Goal: Information Seeking & Learning: Learn about a topic

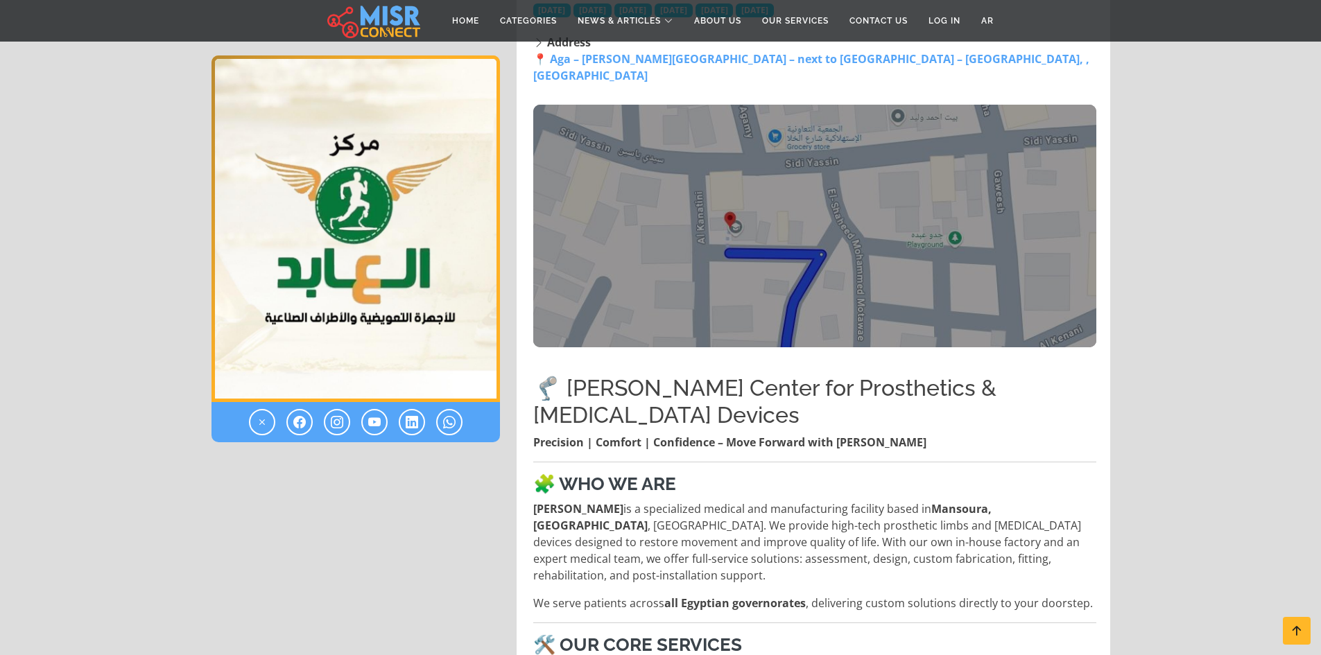
scroll to position [347, 0]
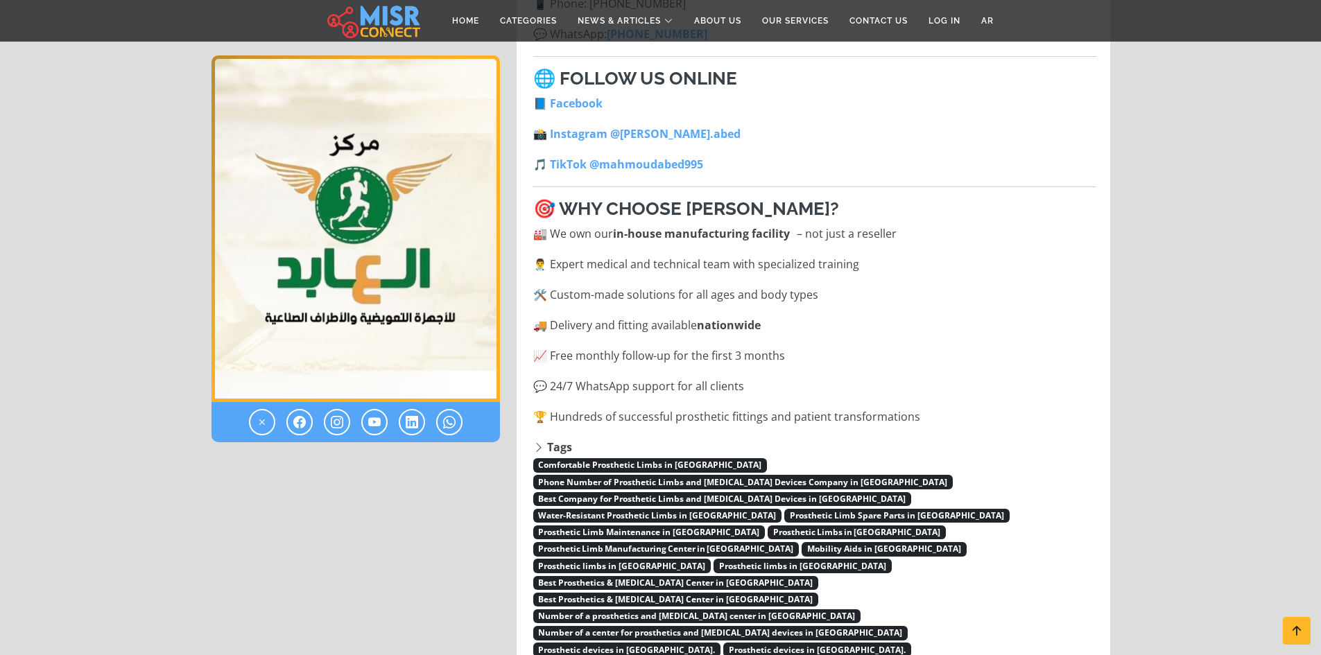
drag, startPoint x: 166, startPoint y: 176, endPoint x: 180, endPoint y: 244, distance: 69.5
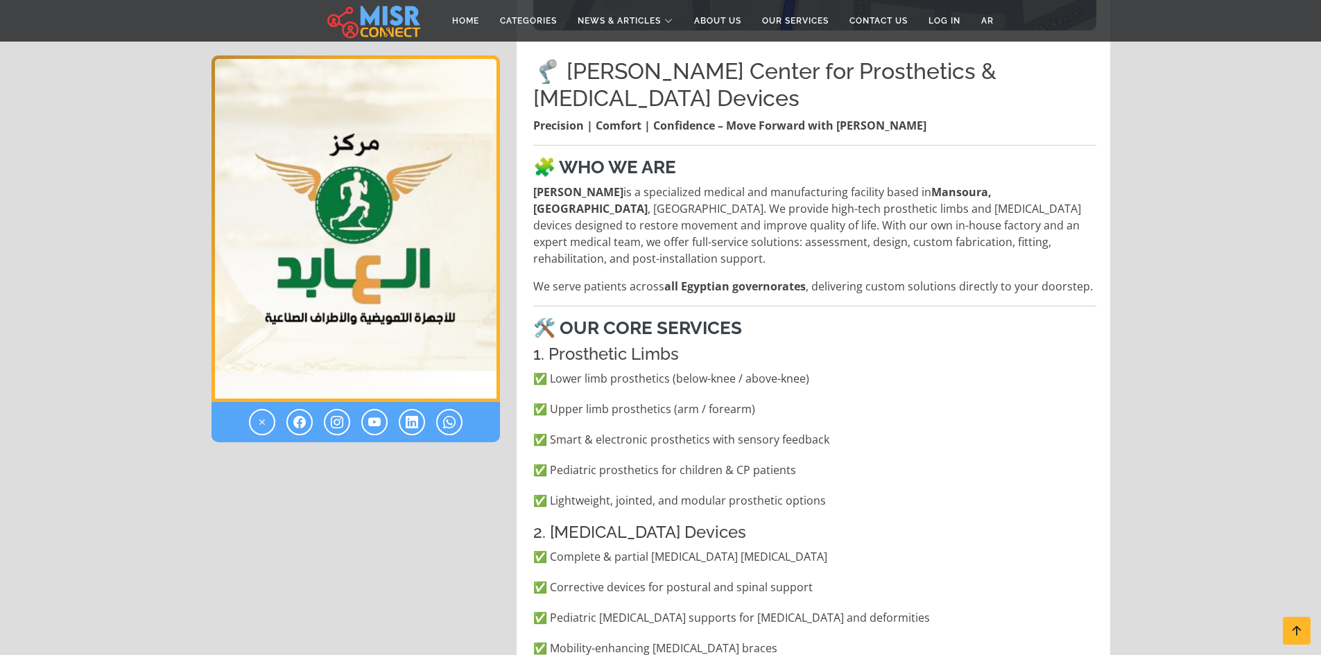
scroll to position [646, 0]
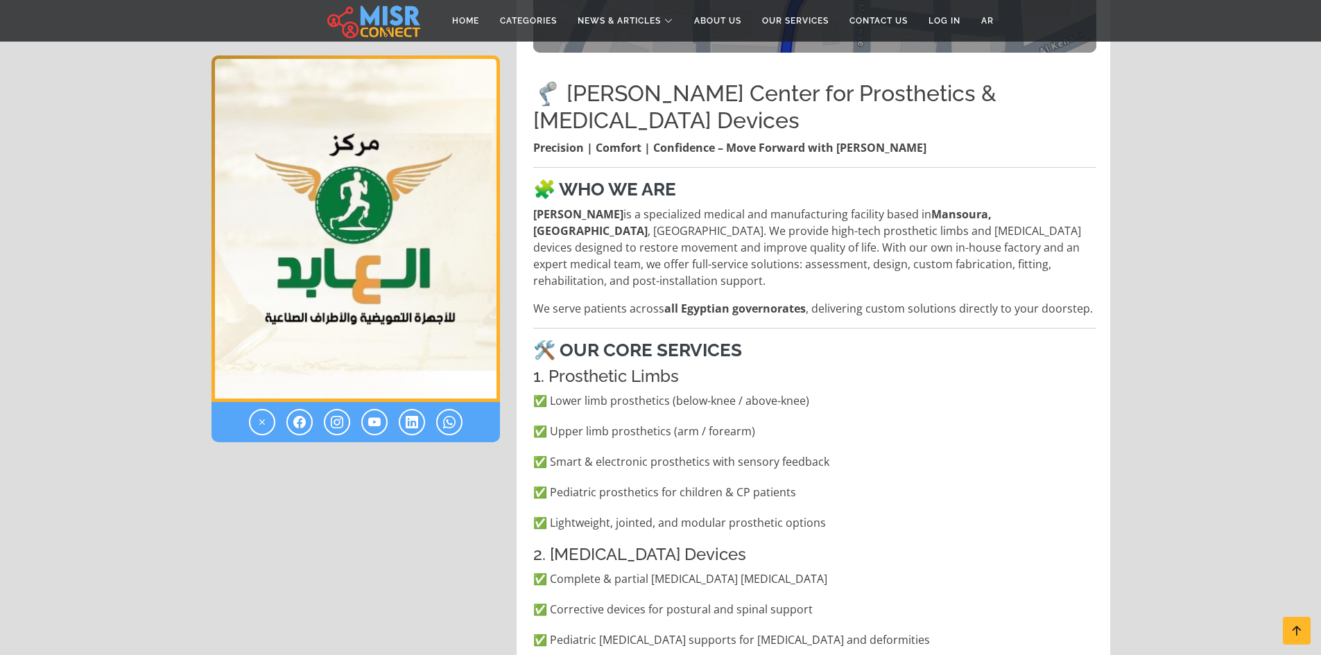
drag, startPoint x: 207, startPoint y: 218, endPoint x: 208, endPoint y: 241, distance: 22.2
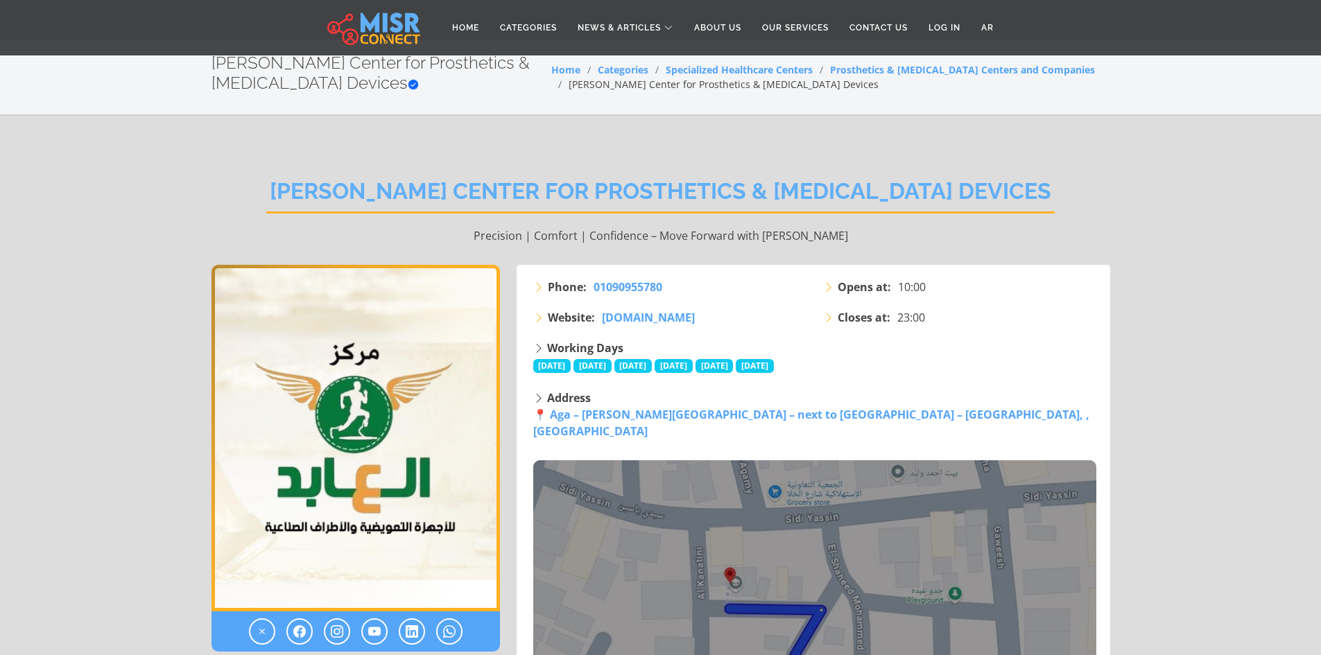
scroll to position [0, 0]
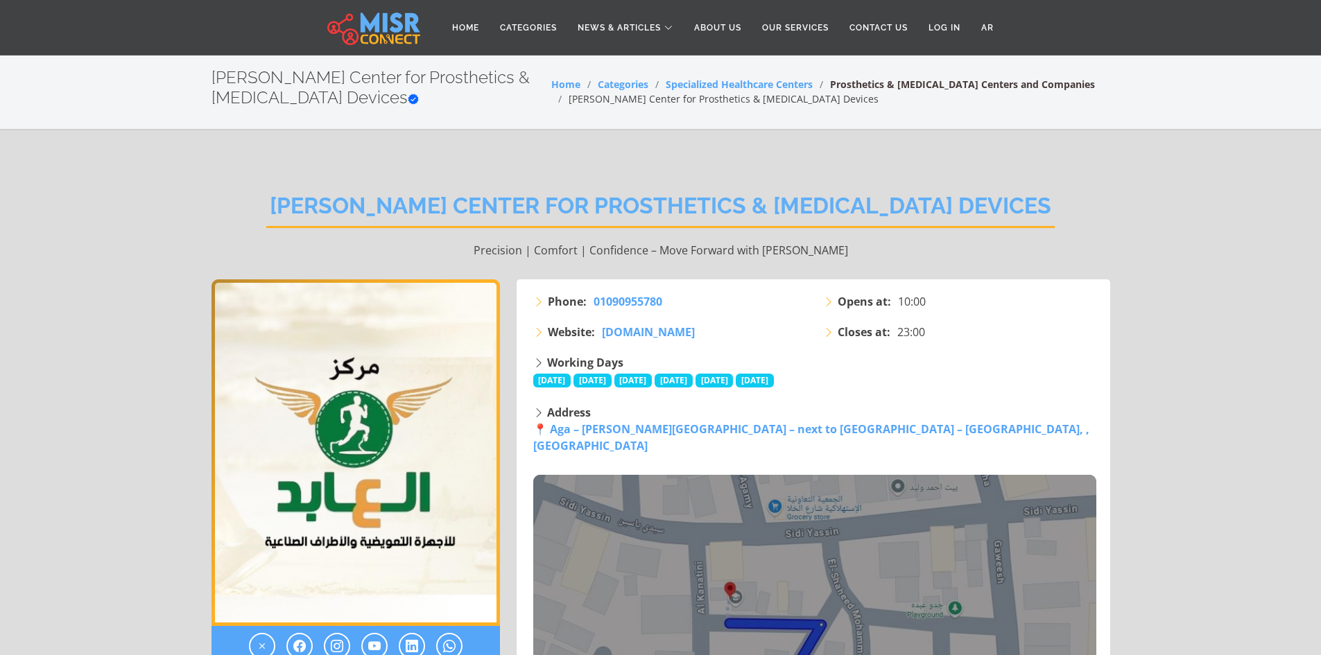
click at [929, 87] on link "Prosthetics & [MEDICAL_DATA] Centers and Companies" at bounding box center [962, 84] width 265 height 13
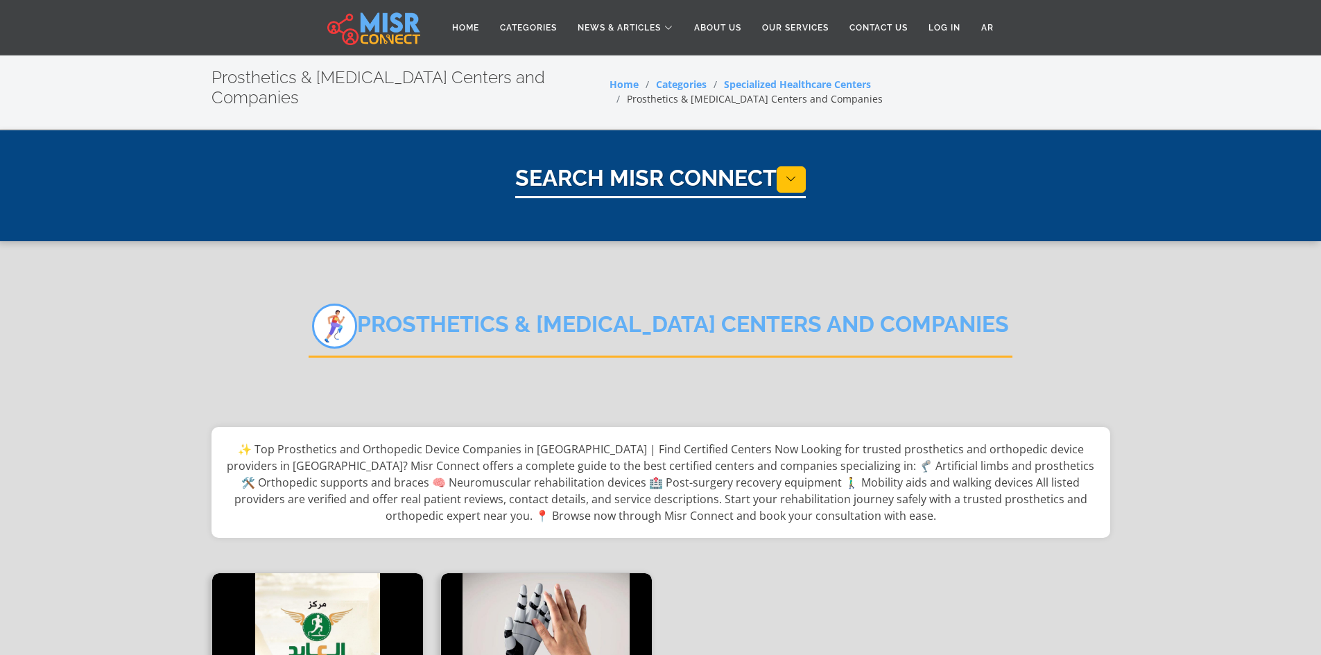
select select "**********"
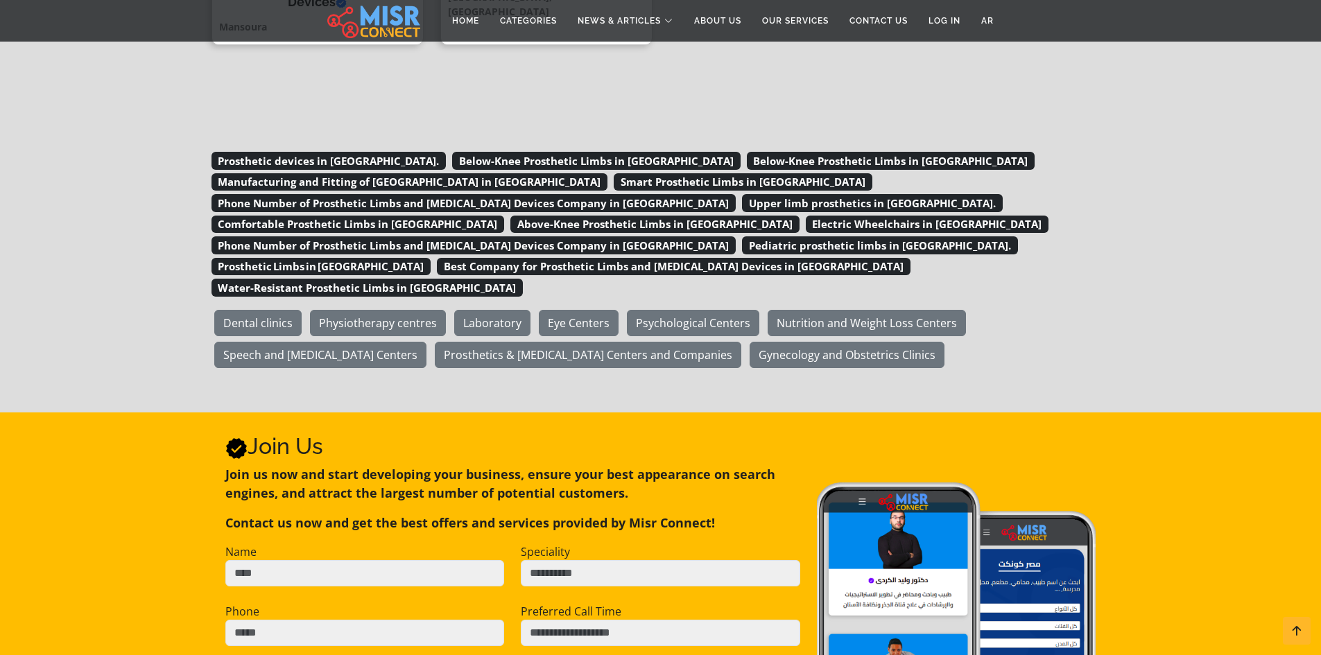
scroll to position [763, 0]
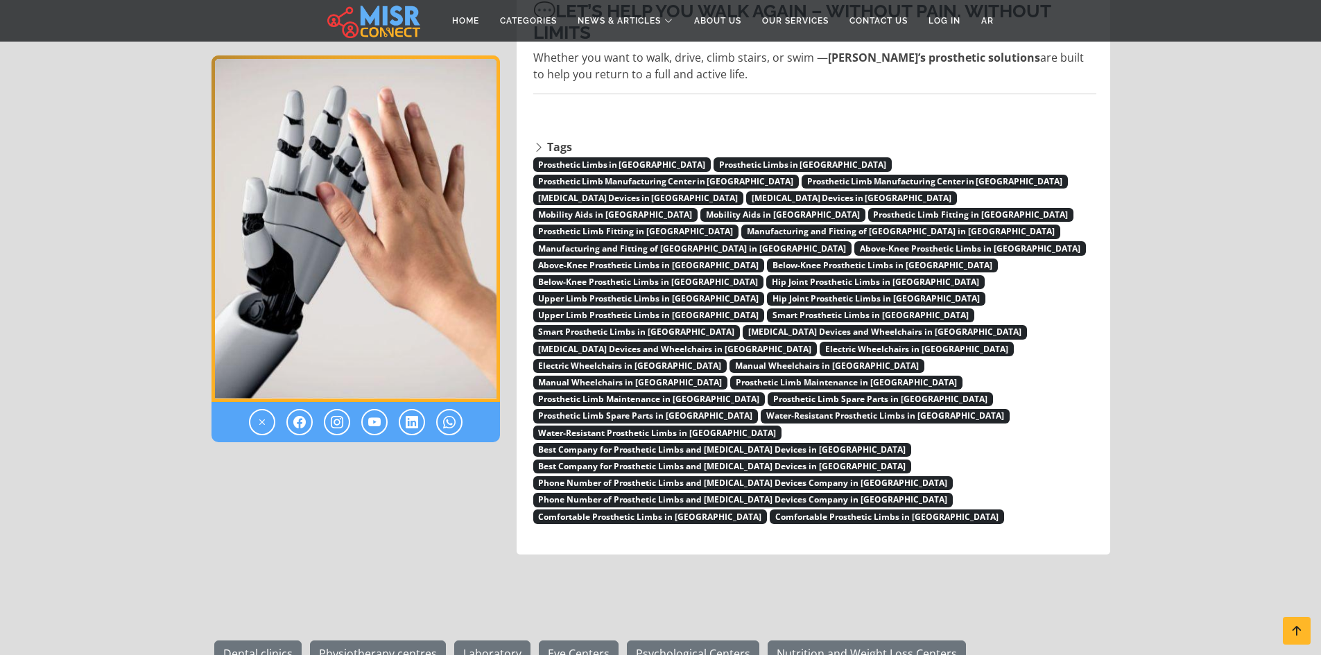
scroll to position [4090, 0]
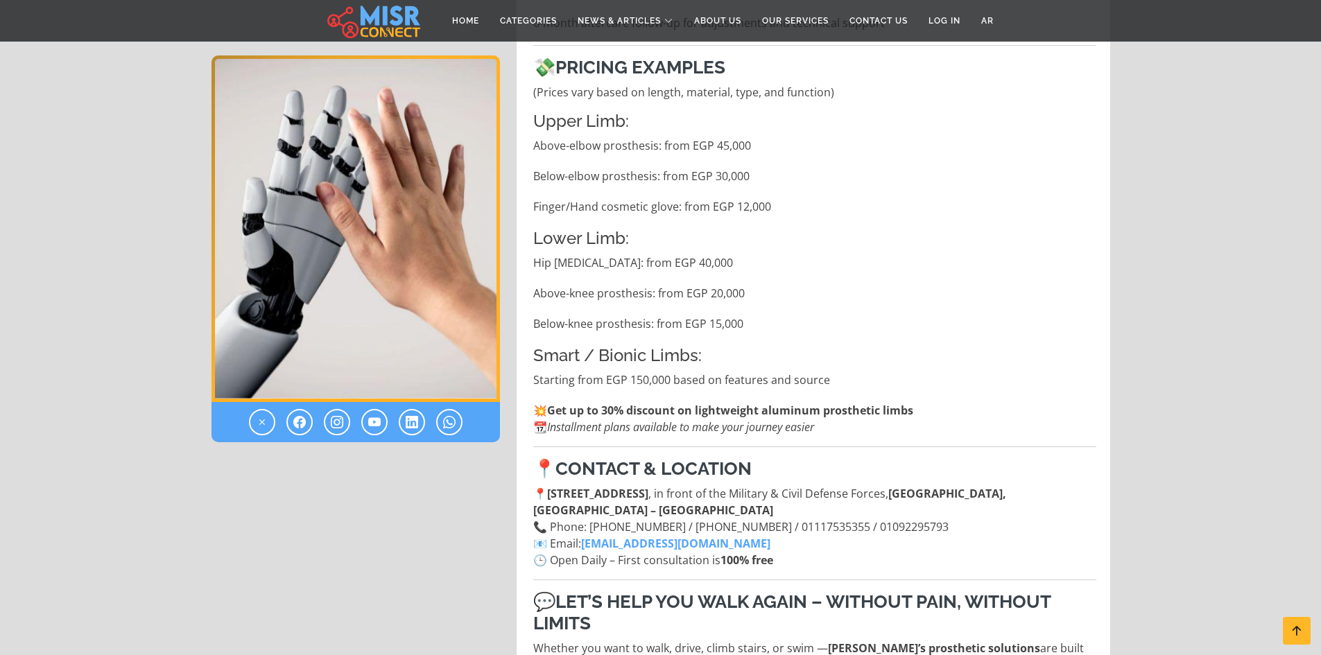
drag, startPoint x: 679, startPoint y: 296, endPoint x: 667, endPoint y: 219, distance: 78.0
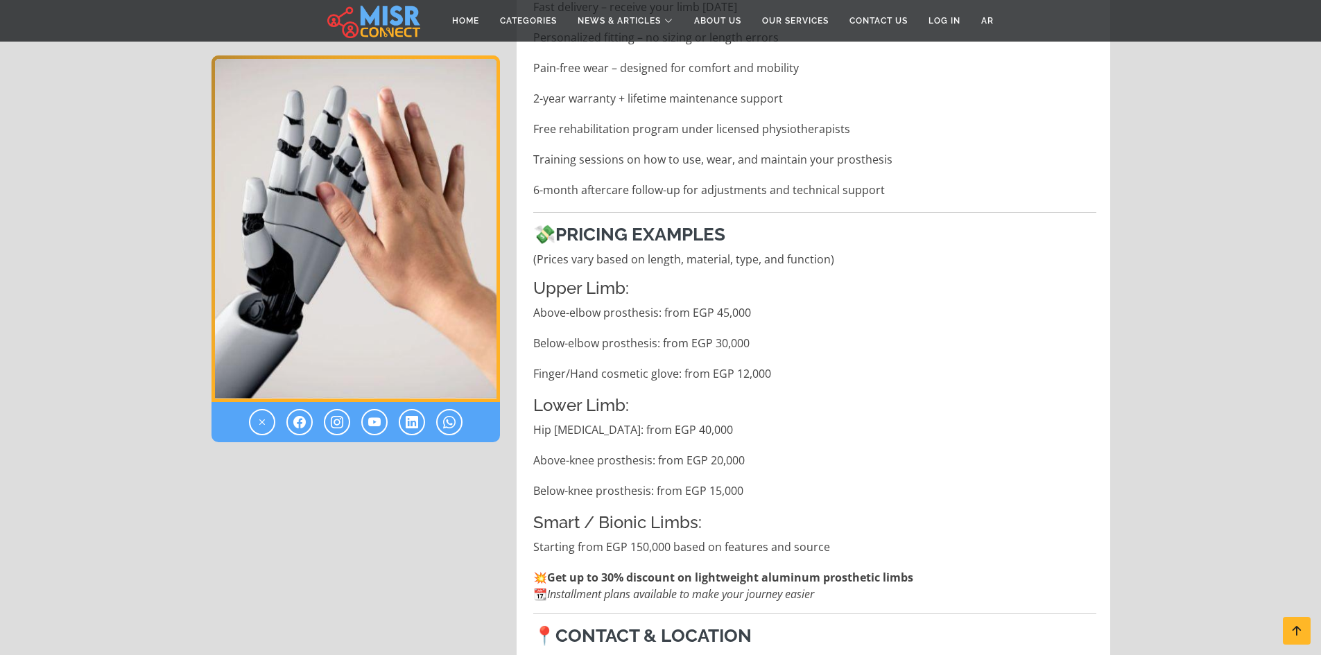
scroll to position [3281, 0]
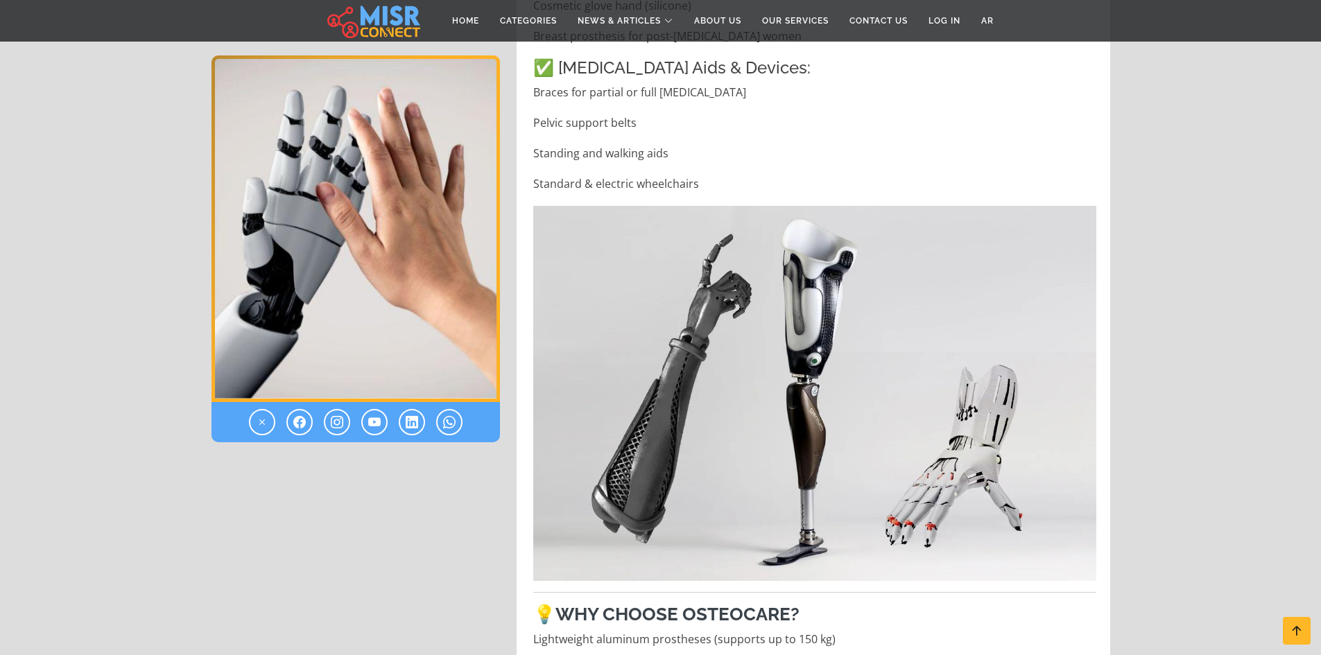
drag, startPoint x: 762, startPoint y: 384, endPoint x: 759, endPoint y: 346, distance: 38.2
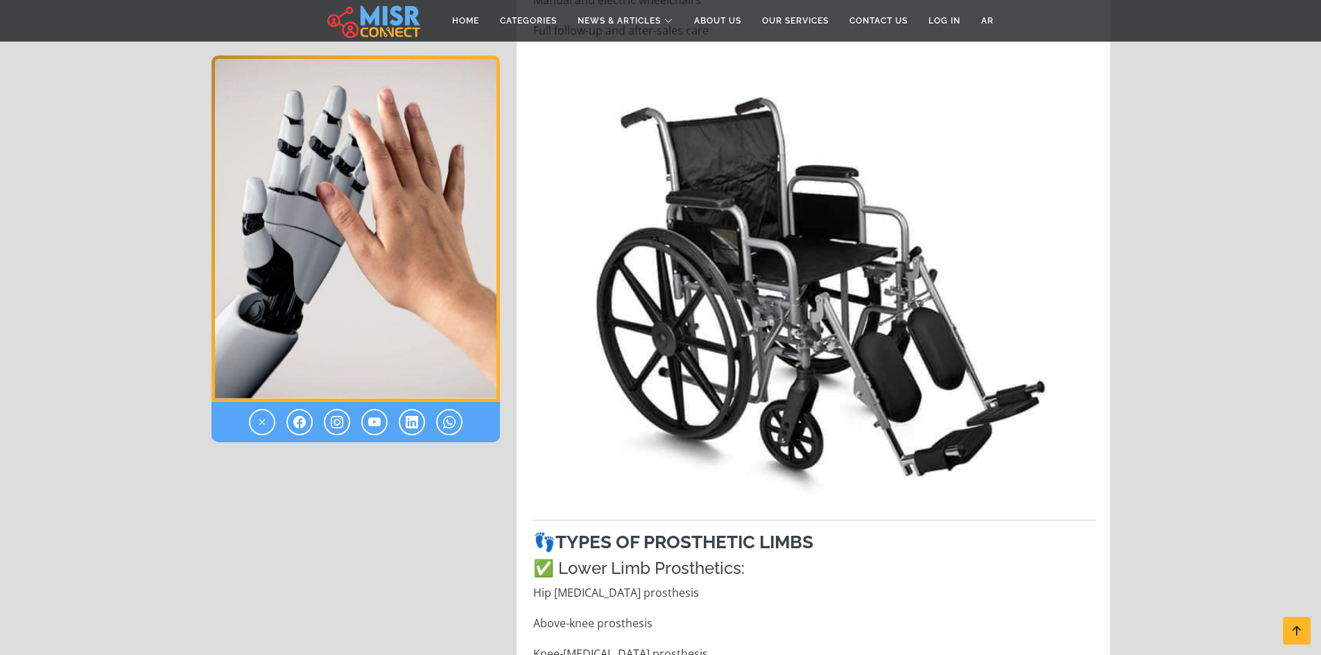
scroll to position [0, 0]
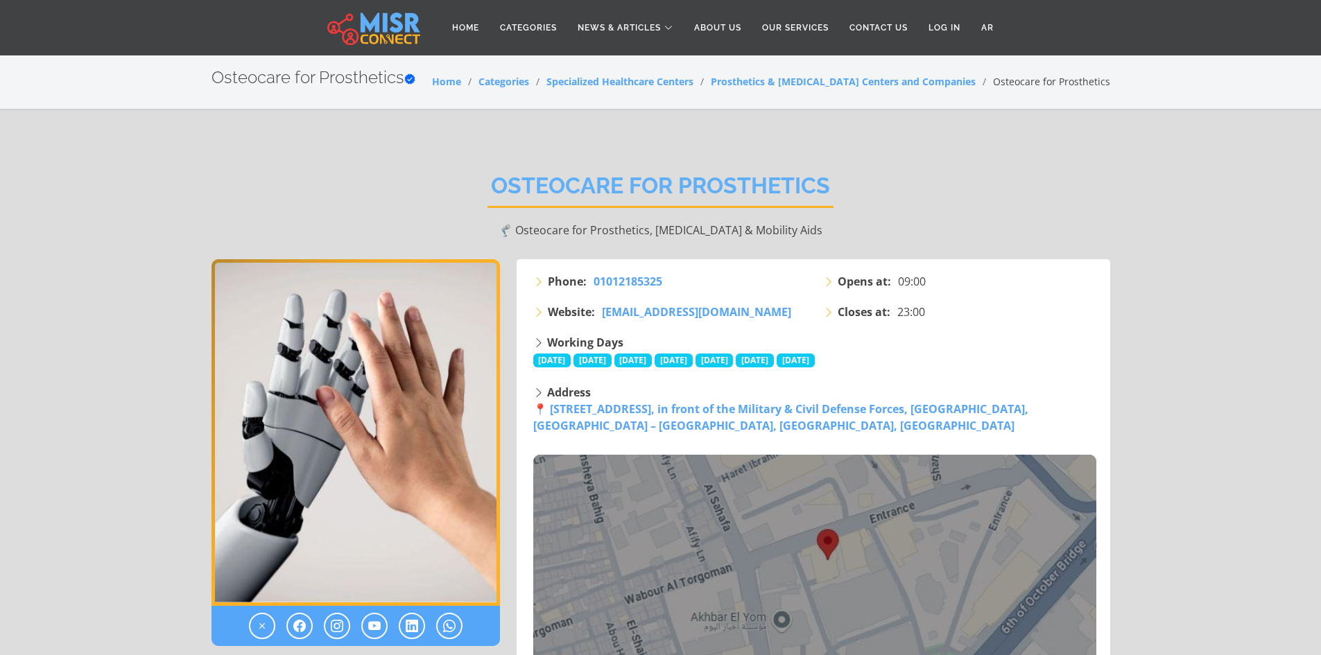
drag, startPoint x: 700, startPoint y: 367, endPoint x: 614, endPoint y: 63, distance: 316.3
